Goal: Task Accomplishment & Management: Use online tool/utility

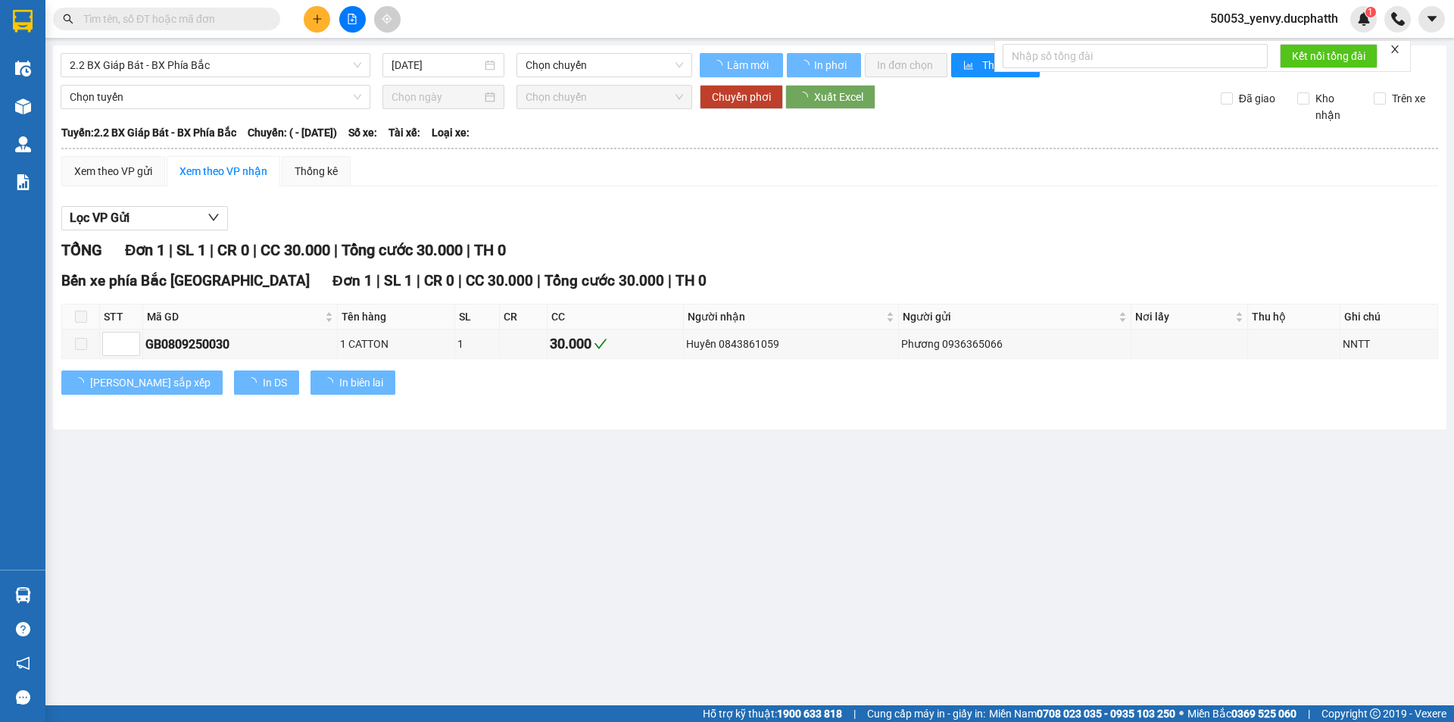
click at [1289, 14] on span "50053_yenvy.ducphatth" at bounding box center [1274, 18] width 152 height 19
type input "[DATE]"
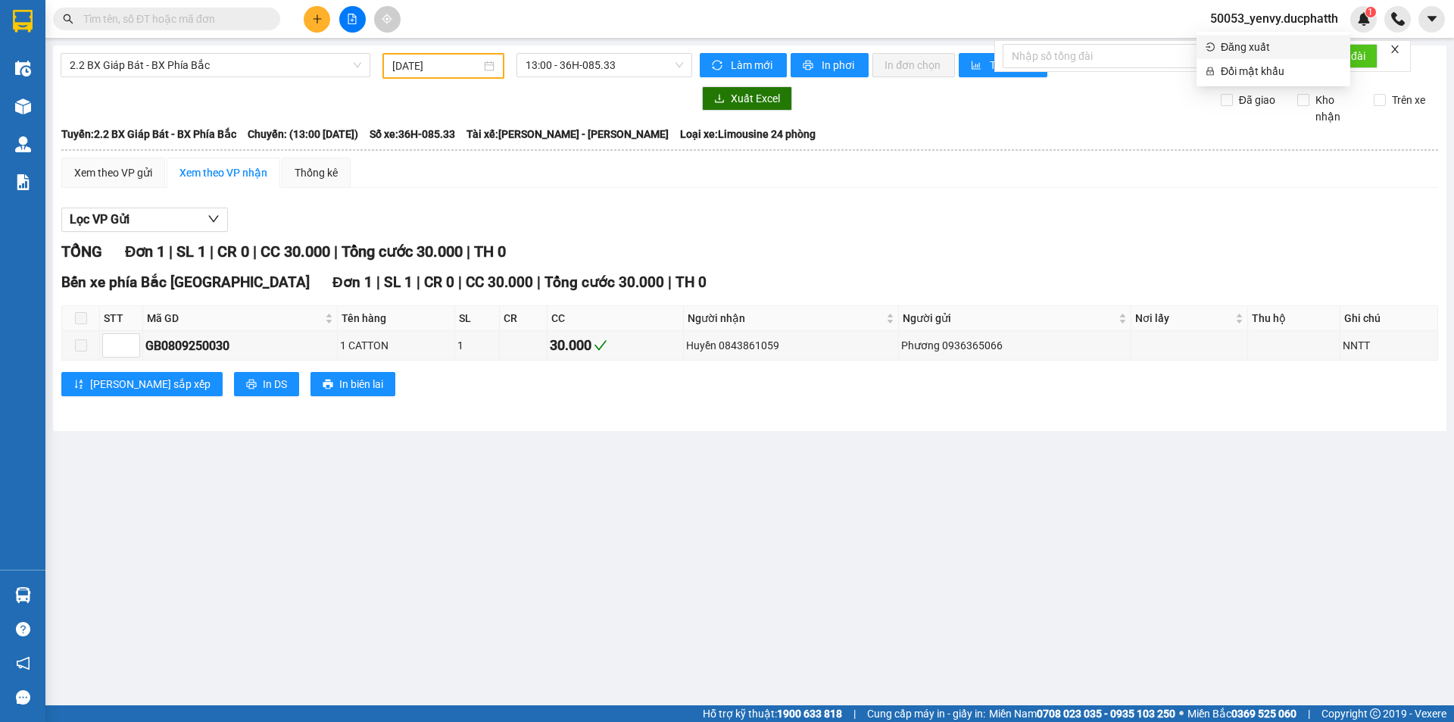
click at [1260, 54] on span "Đăng xuất" at bounding box center [1281, 47] width 120 height 17
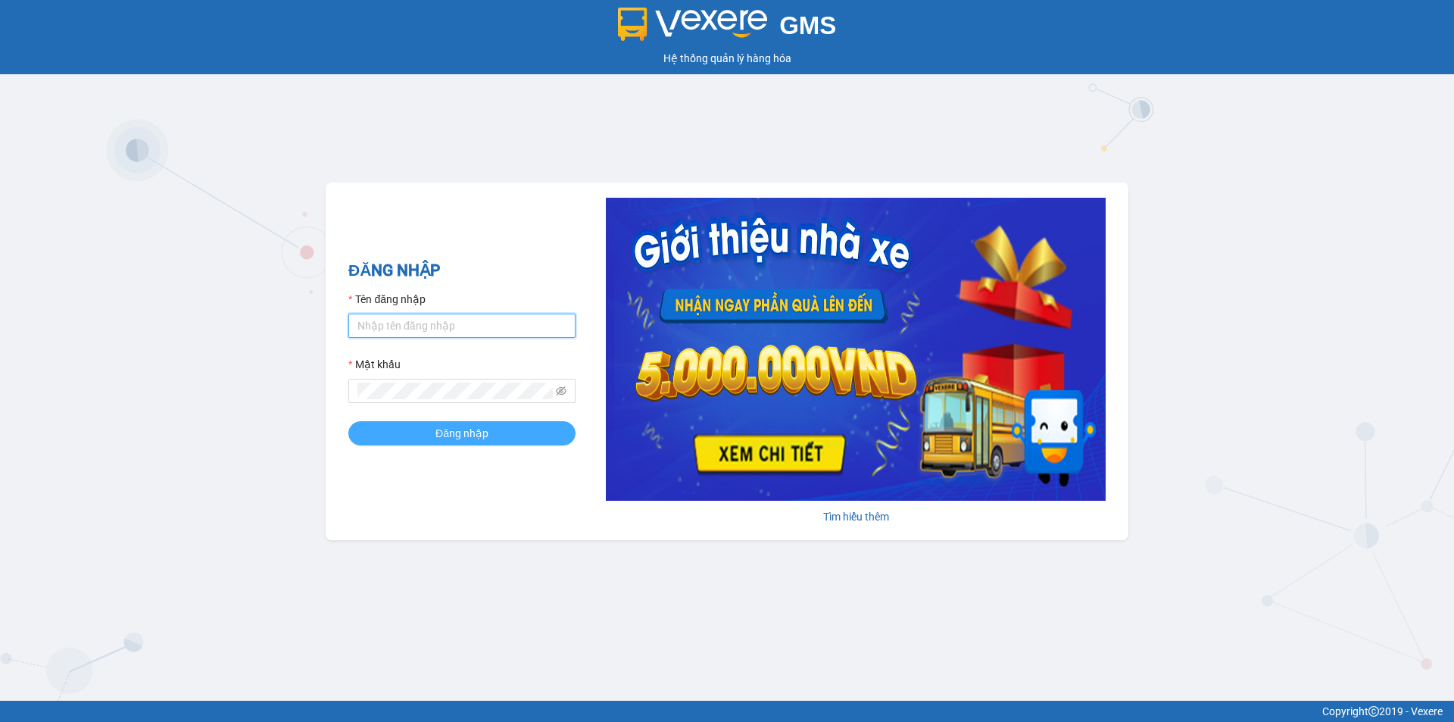
type input "ptynhi.ducphatth"
click at [516, 429] on button "Đăng nhập" at bounding box center [461, 433] width 227 height 24
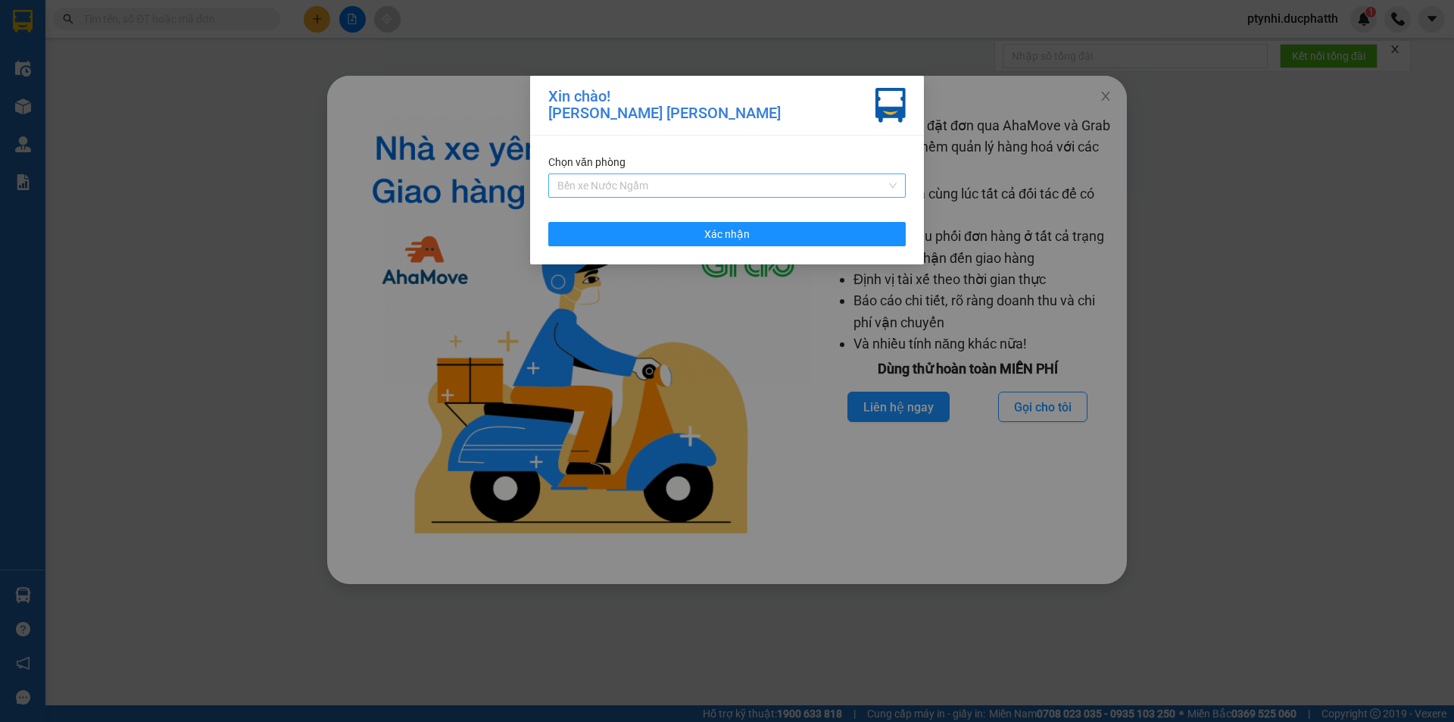
drag, startPoint x: 693, startPoint y: 180, endPoint x: 692, endPoint y: 194, distance: 14.4
click at [692, 180] on span "Bến xe Nước Ngầm" at bounding box center [726, 185] width 339 height 23
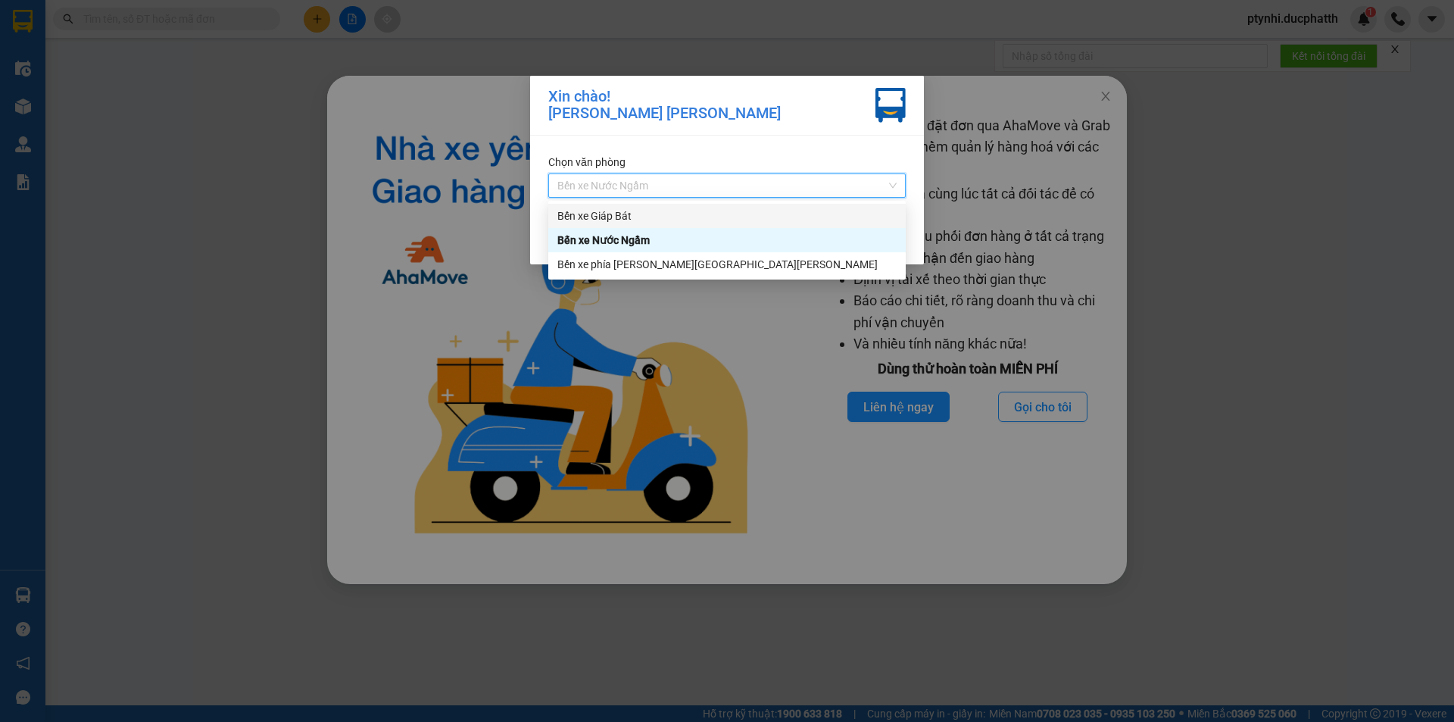
click at [650, 217] on div "Bến xe Giáp Bát" at bounding box center [726, 216] width 339 height 17
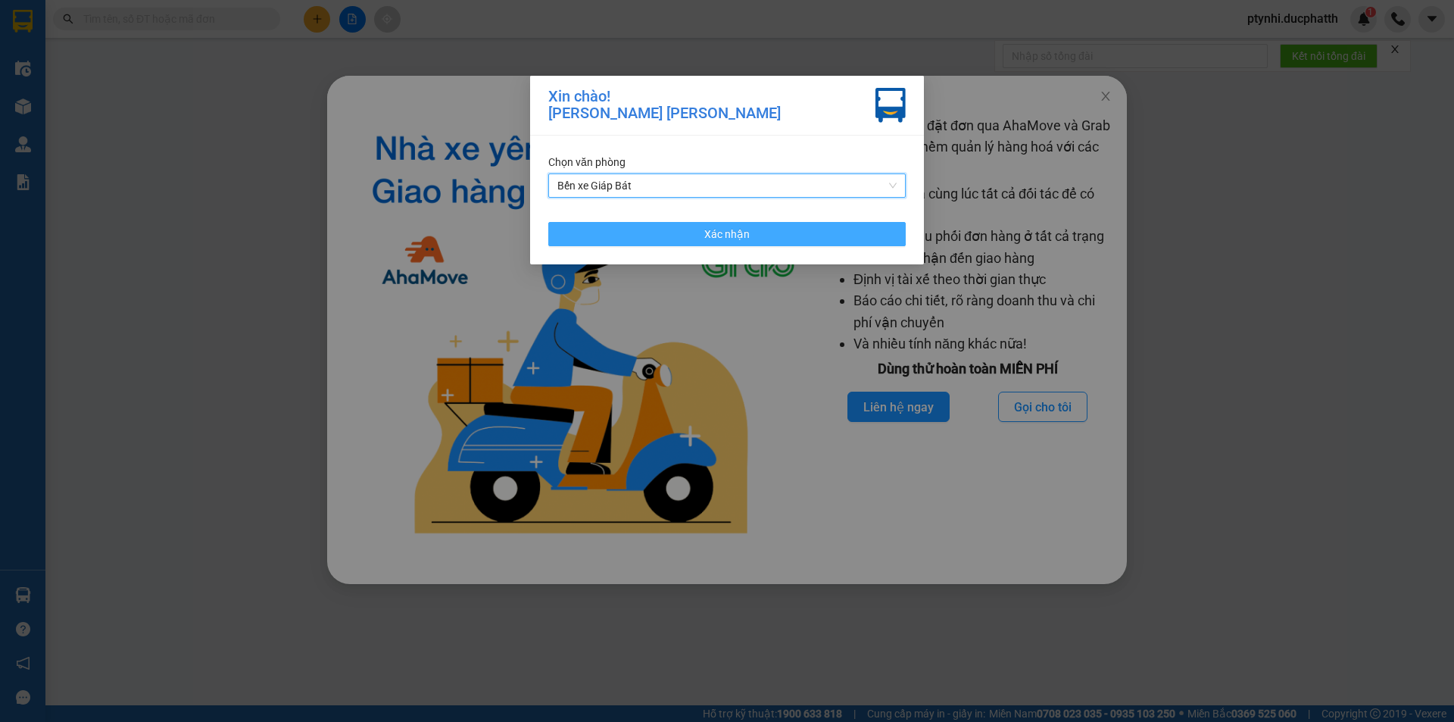
click at [667, 226] on button "Xác nhận" at bounding box center [727, 234] width 358 height 24
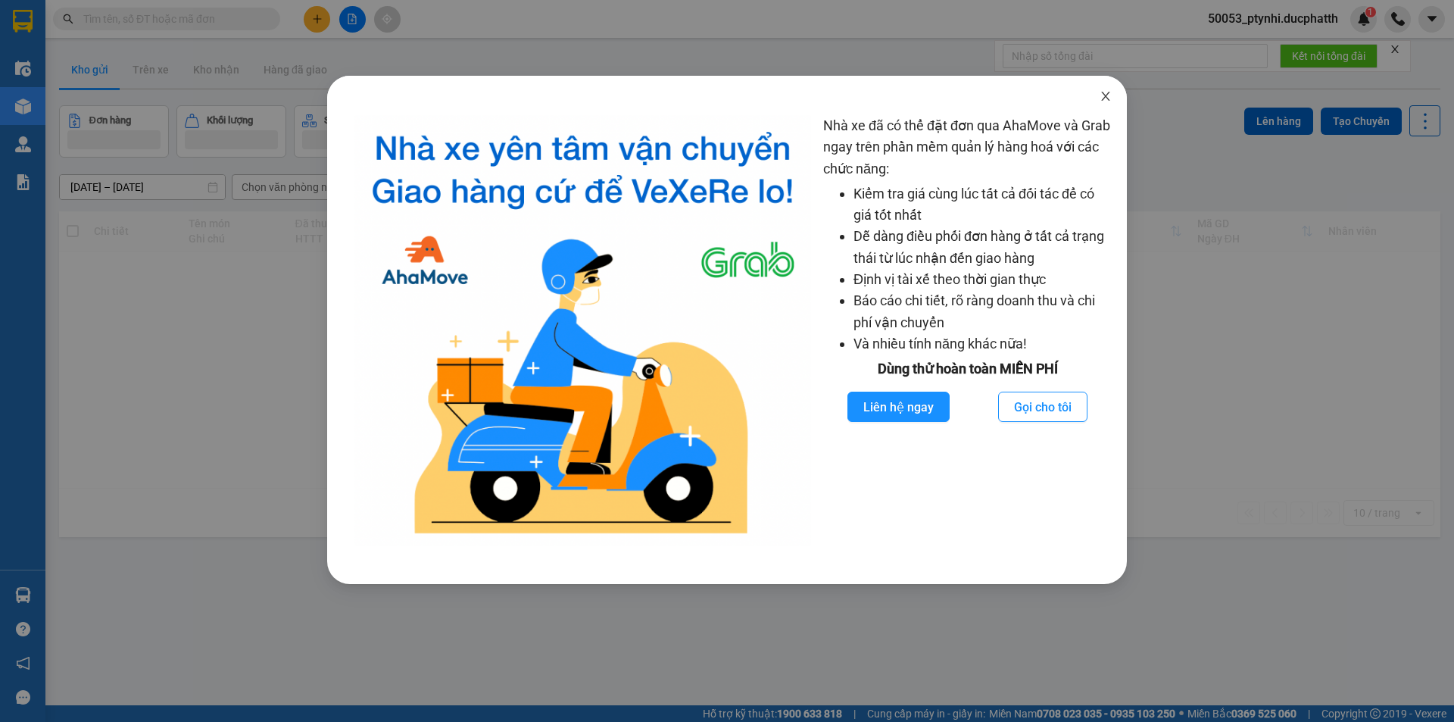
click at [1101, 102] on icon "close" at bounding box center [1106, 96] width 12 height 12
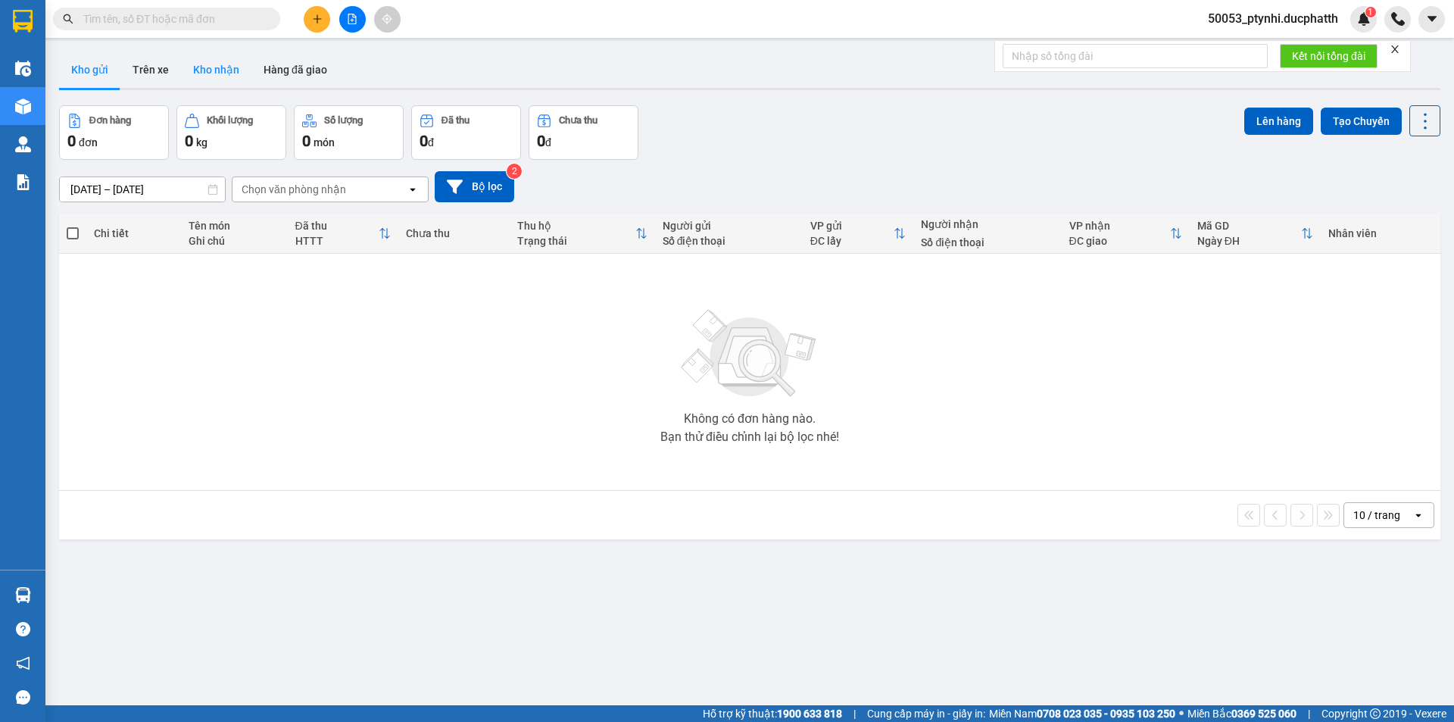
click at [218, 73] on button "Kho nhận" at bounding box center [216, 70] width 70 height 36
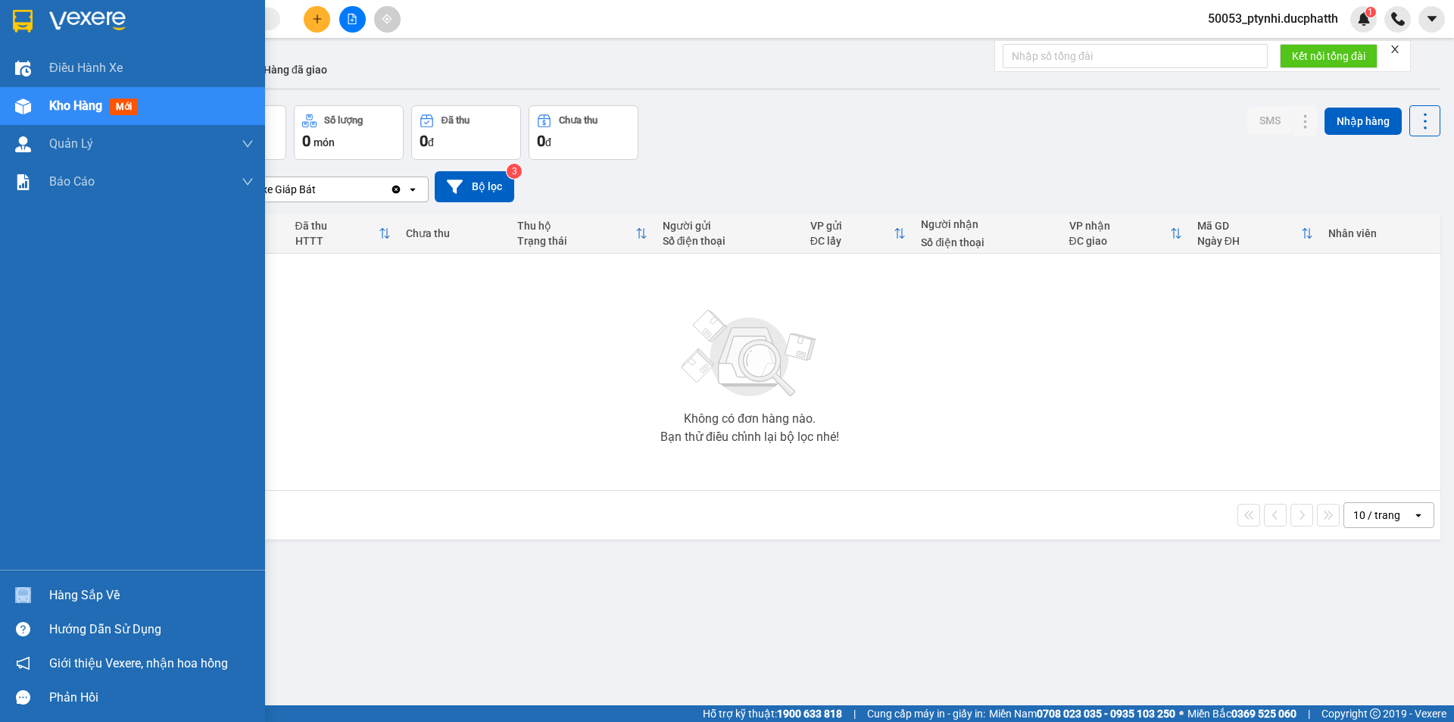
click at [53, 586] on div "Hàng sắp về" at bounding box center [132, 595] width 265 height 34
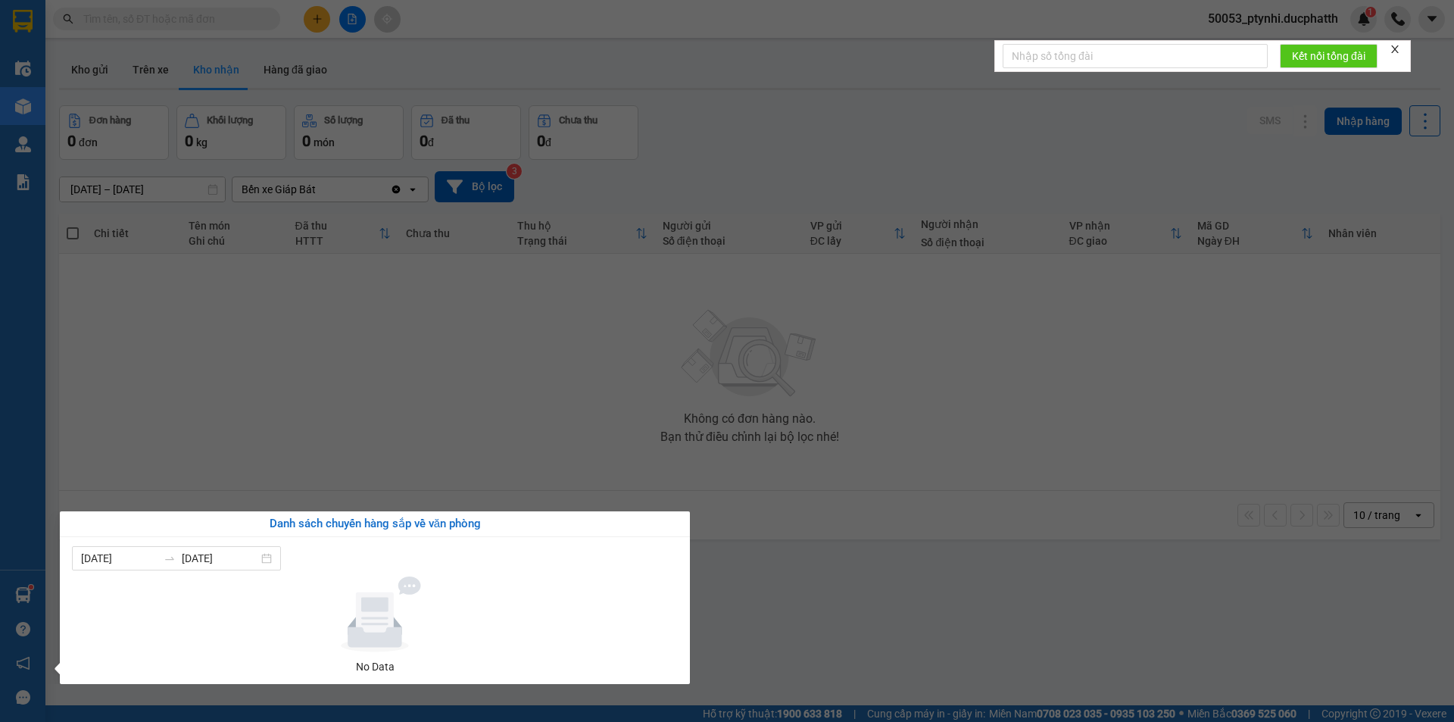
click at [517, 418] on section "Kết quả tìm kiếm ( 0 ) Bộ lọc No Data 50053_ptynhi.ducphatth 1 Điều hành xe Kho…" at bounding box center [727, 361] width 1454 height 722
